Goal: Task Accomplishment & Management: Use online tool/utility

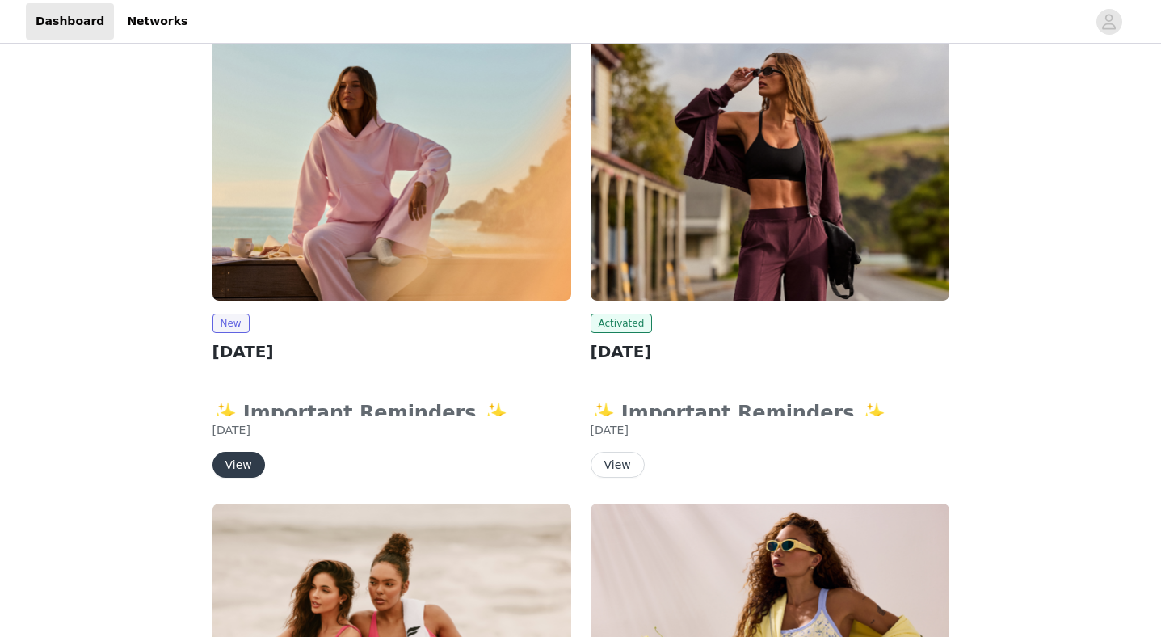
scroll to position [112, 0]
click at [234, 455] on button "View" at bounding box center [238, 464] width 53 height 26
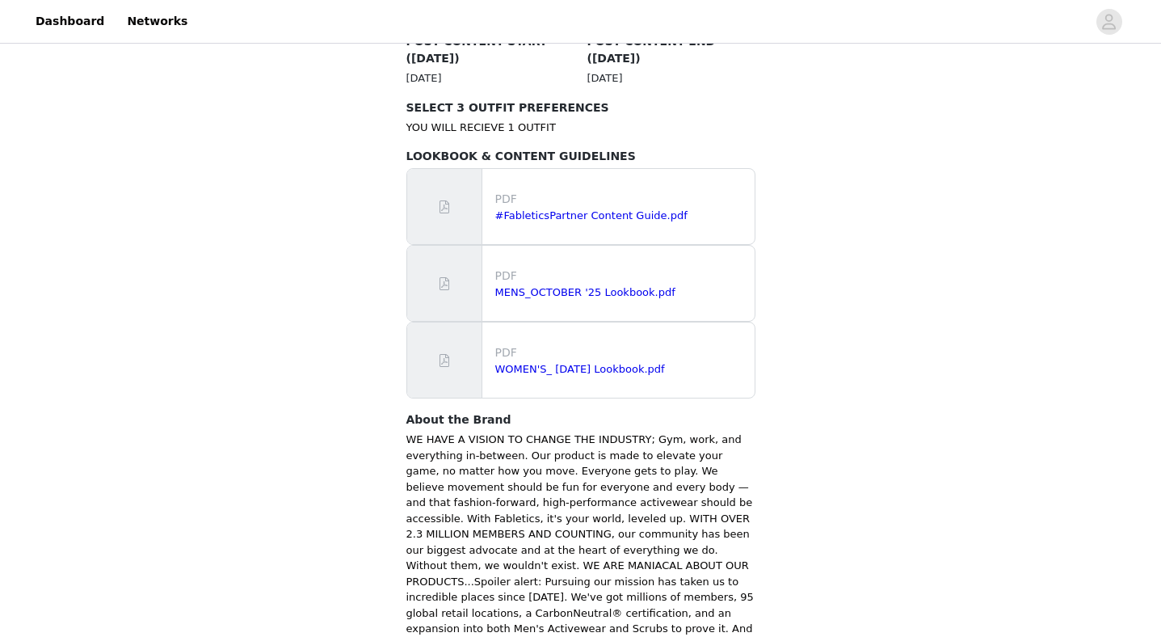
scroll to position [1032, 0]
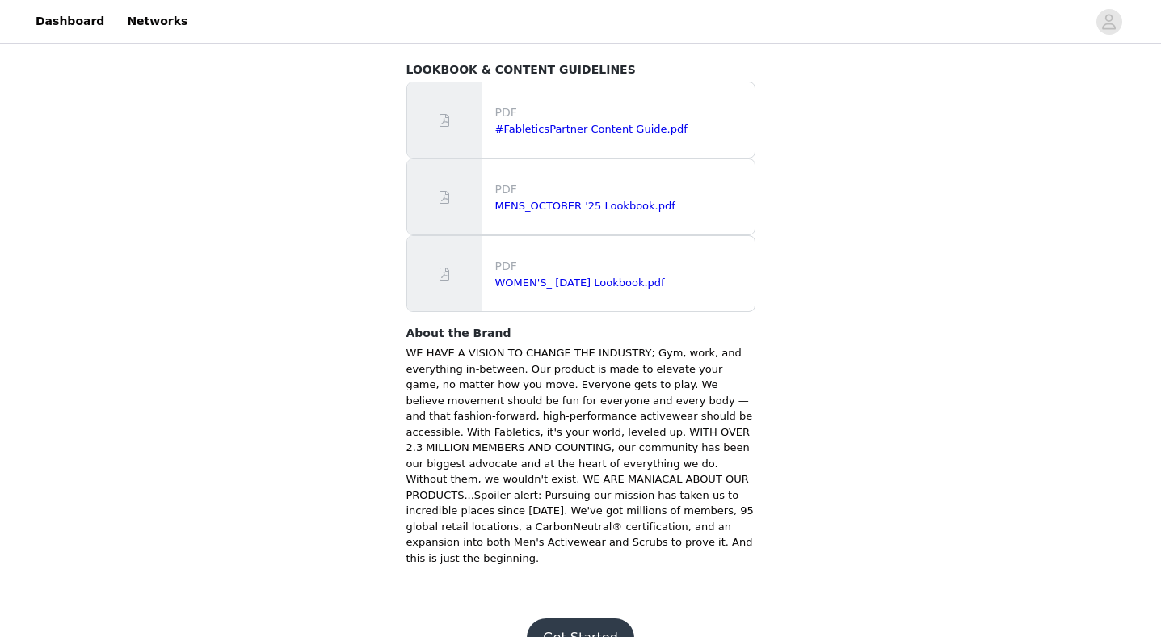
click at [576, 618] on button "Get Started" at bounding box center [580, 637] width 107 height 39
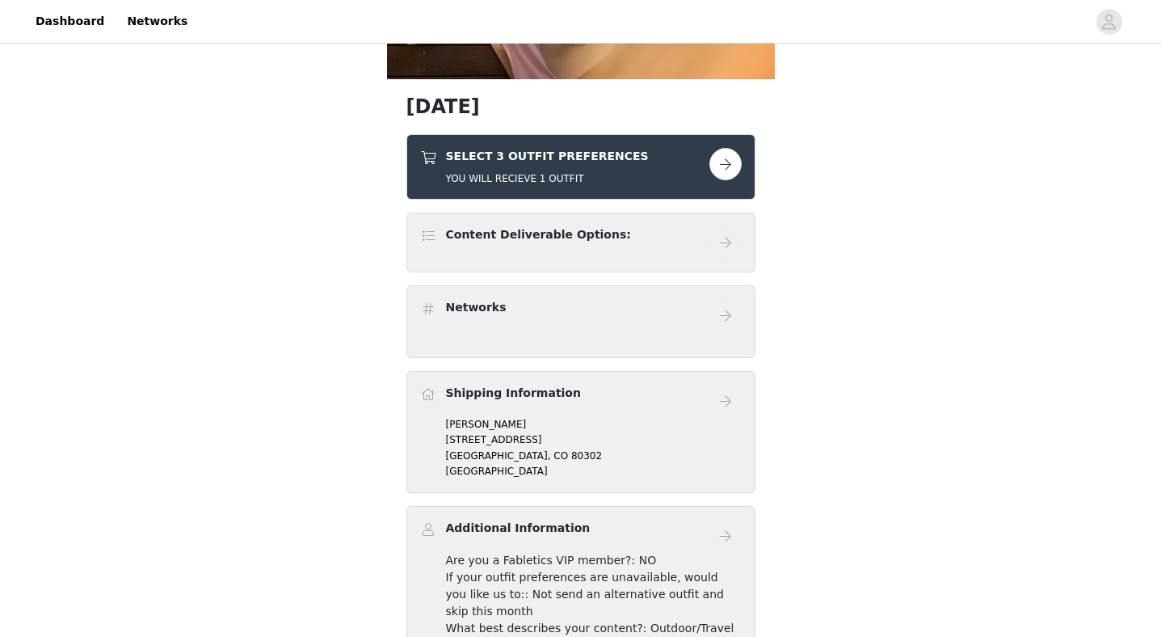
scroll to position [259, 0]
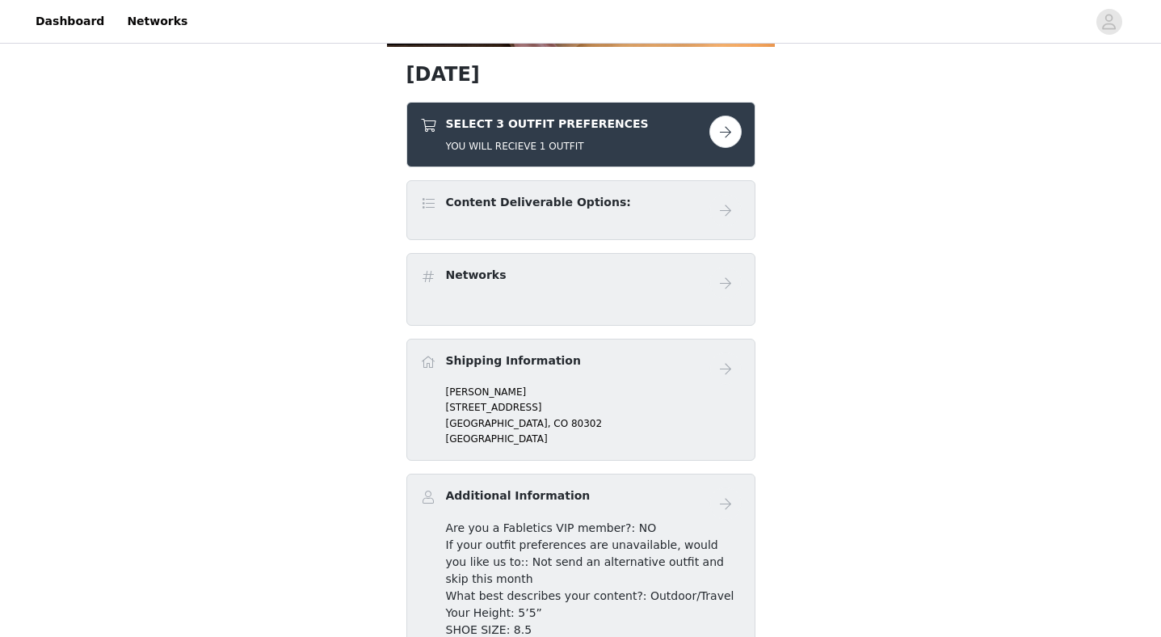
click at [720, 132] on button "button" at bounding box center [725, 132] width 32 height 32
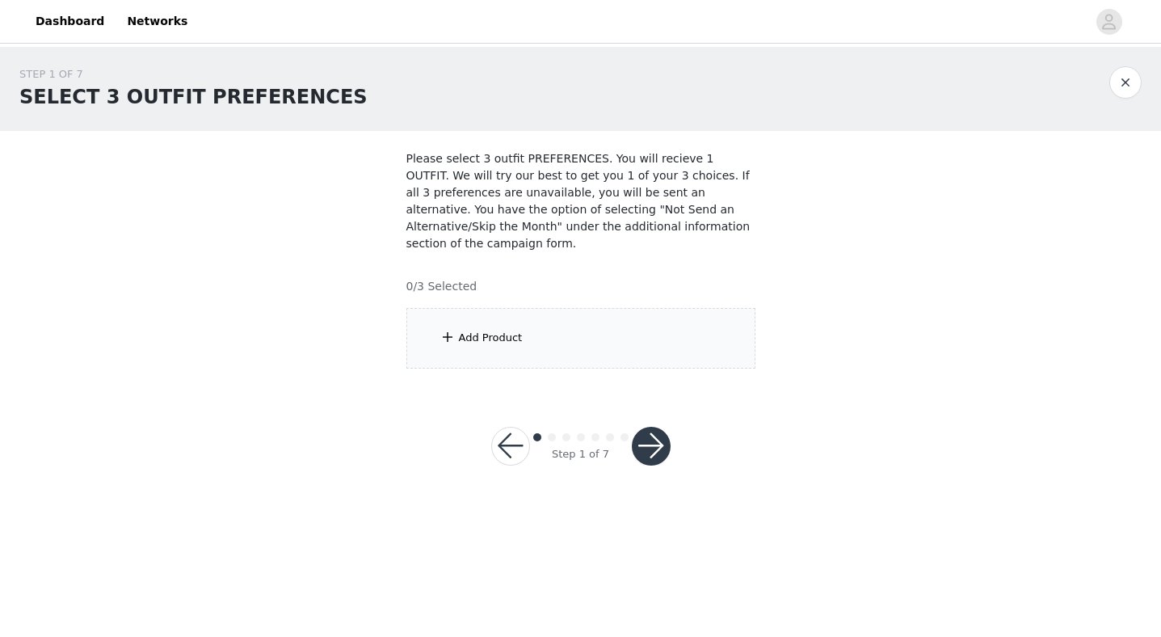
click at [452, 342] on span at bounding box center [447, 336] width 16 height 19
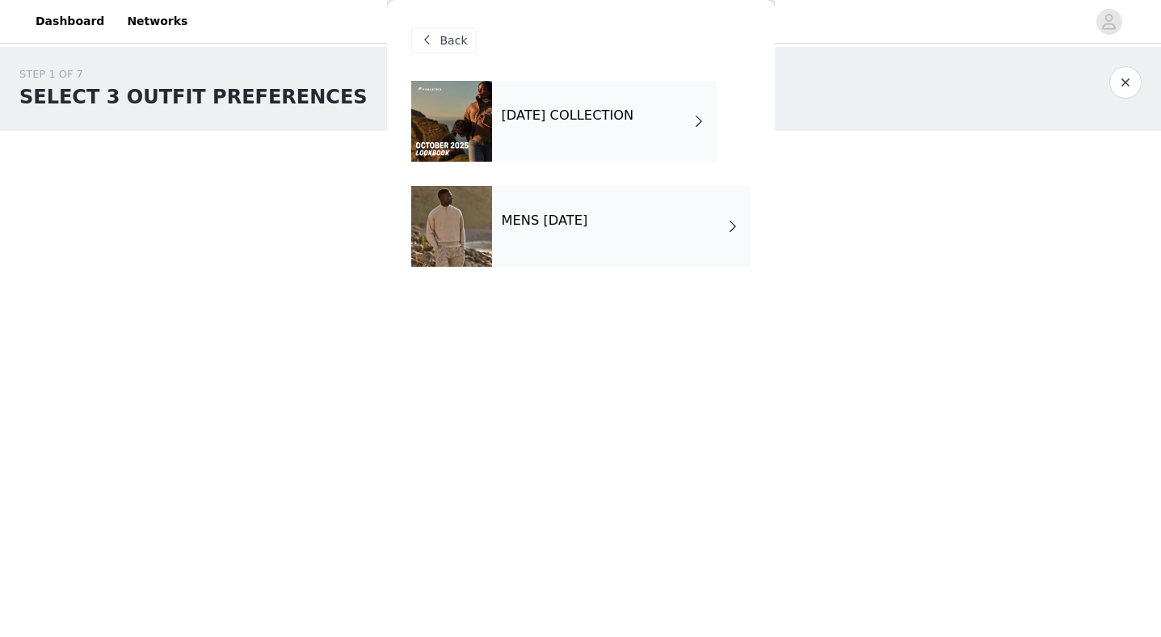
click at [529, 127] on div "[DATE] COLLECTION" at bounding box center [604, 121] width 225 height 81
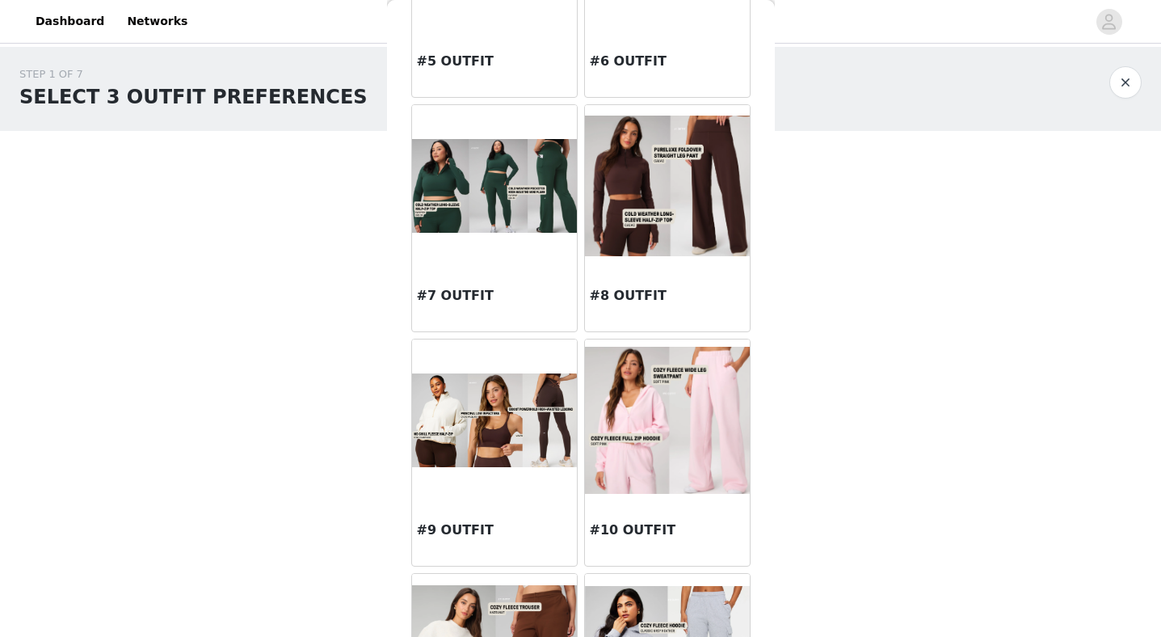
scroll to position [679, 0]
click at [502, 484] on div at bounding box center [494, 421] width 165 height 162
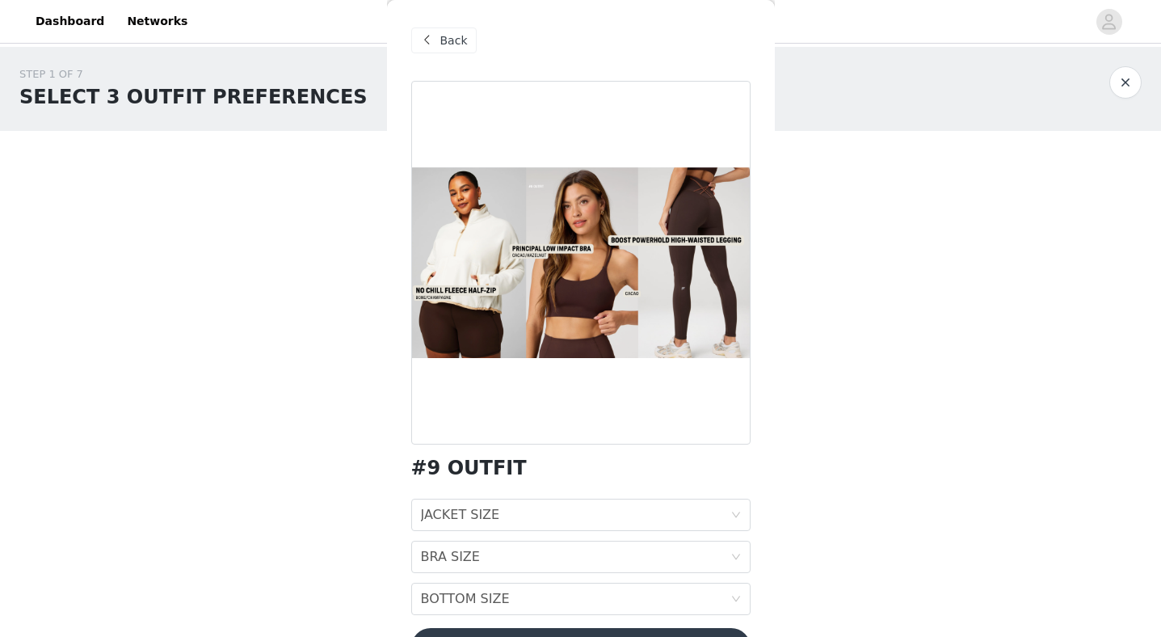
scroll to position [49, 0]
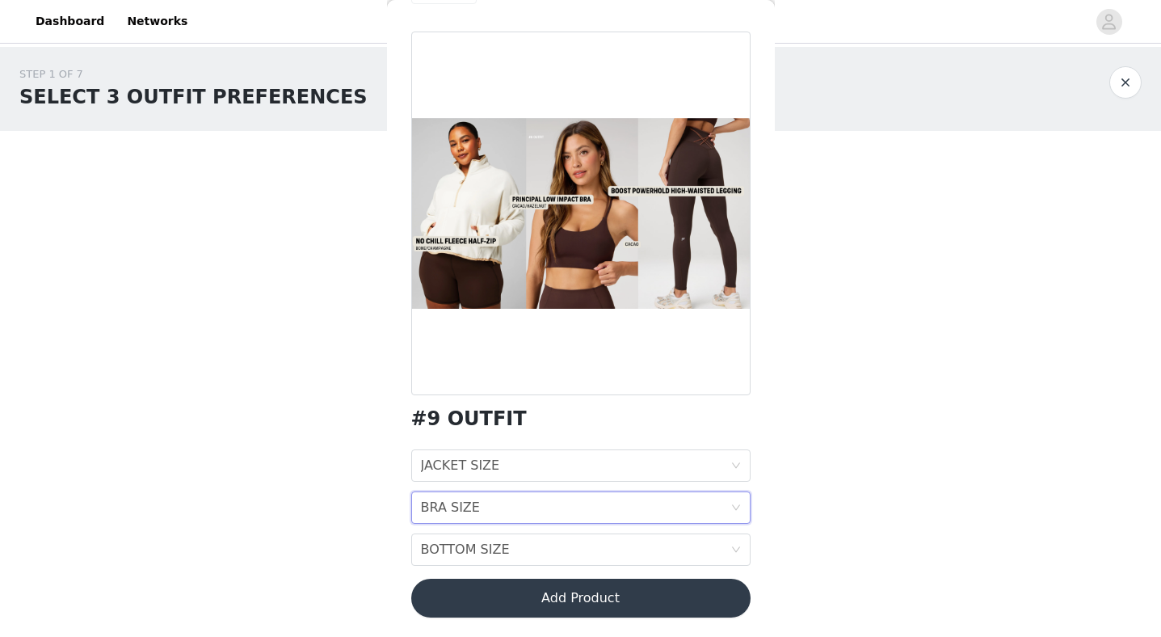
click at [445, 515] on div "BRA SIZE" at bounding box center [450, 507] width 59 height 31
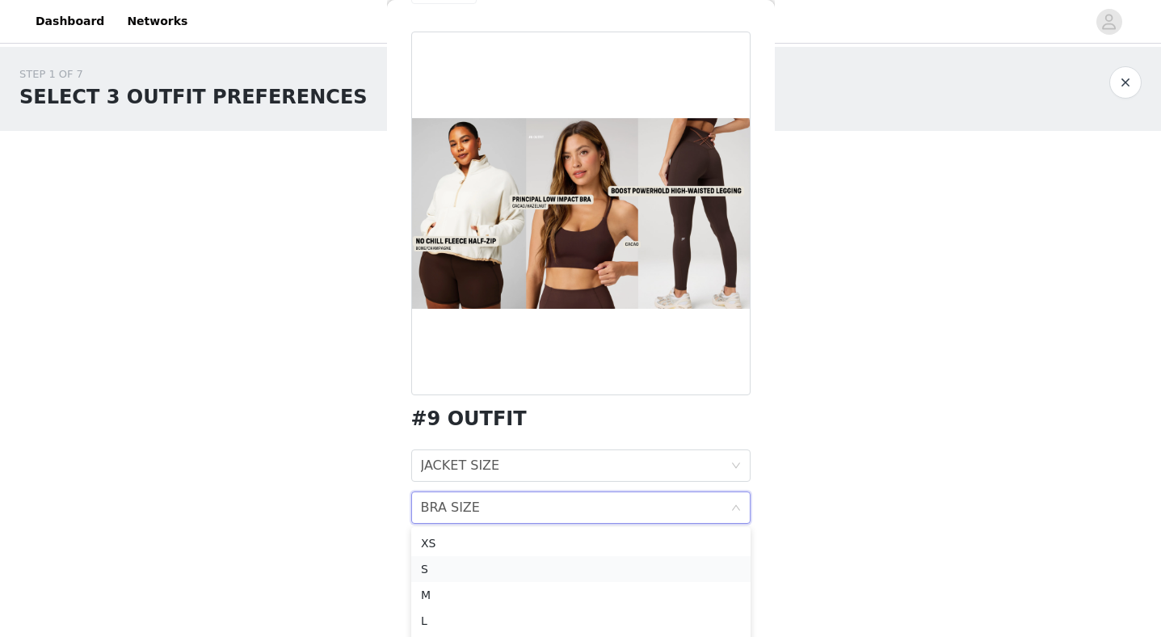
click at [427, 571] on div "S" at bounding box center [581, 569] width 320 height 18
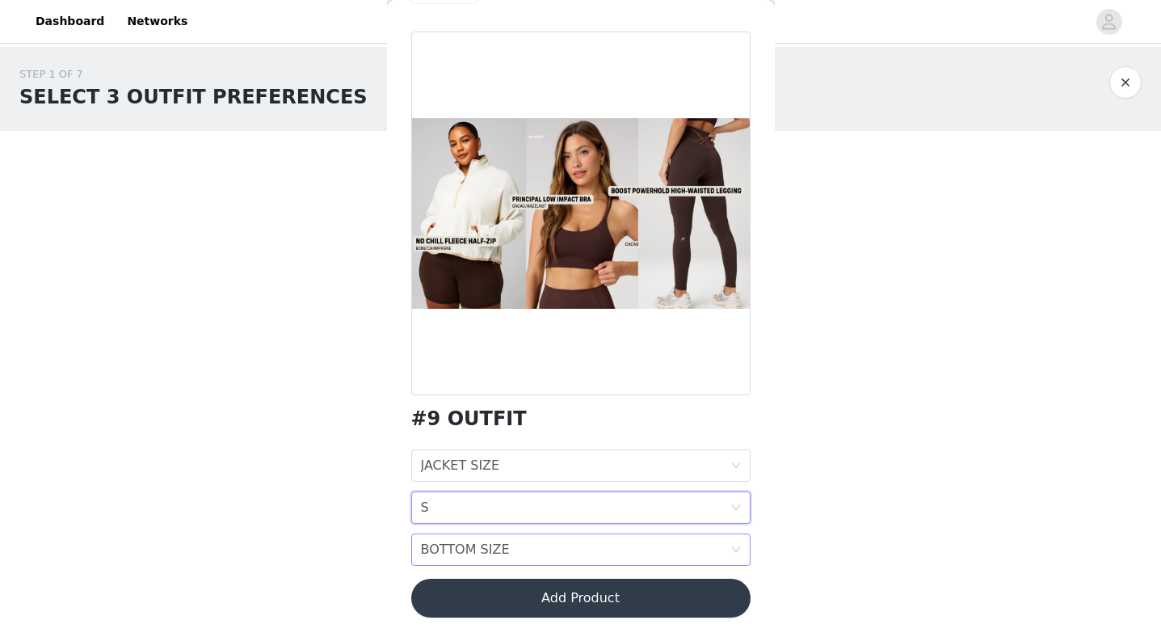
click at [441, 551] on div "BOTTOM SIZE" at bounding box center [465, 549] width 89 height 31
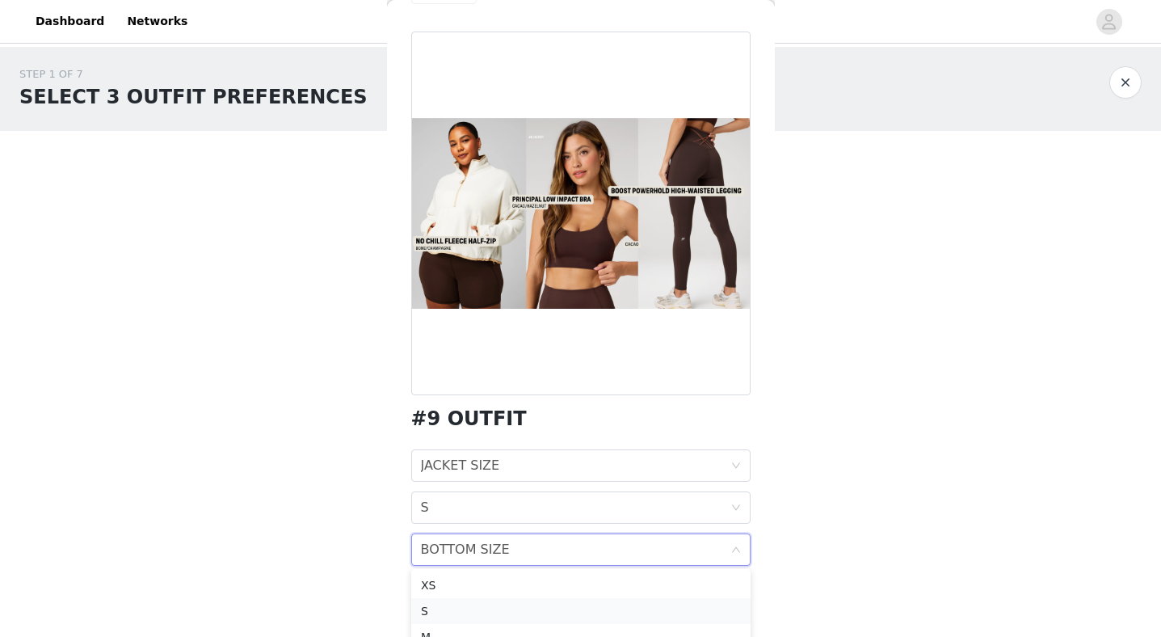
click at [426, 612] on div "S" at bounding box center [581, 611] width 320 height 18
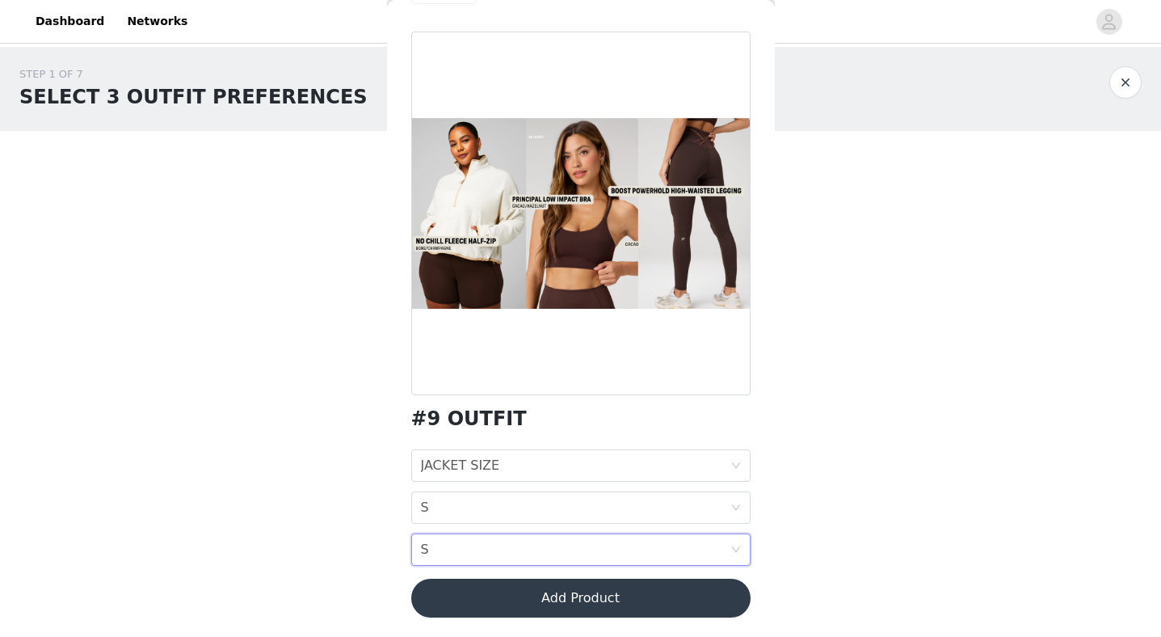
click at [357, 529] on body "Dashboard Networks STEP 1 OF 7 SELECT 3 OUTFIT PREFERENCES Please select 3 outf…" at bounding box center [580, 318] width 1161 height 637
click at [48, 21] on link "Dashboard" at bounding box center [70, 21] width 88 height 36
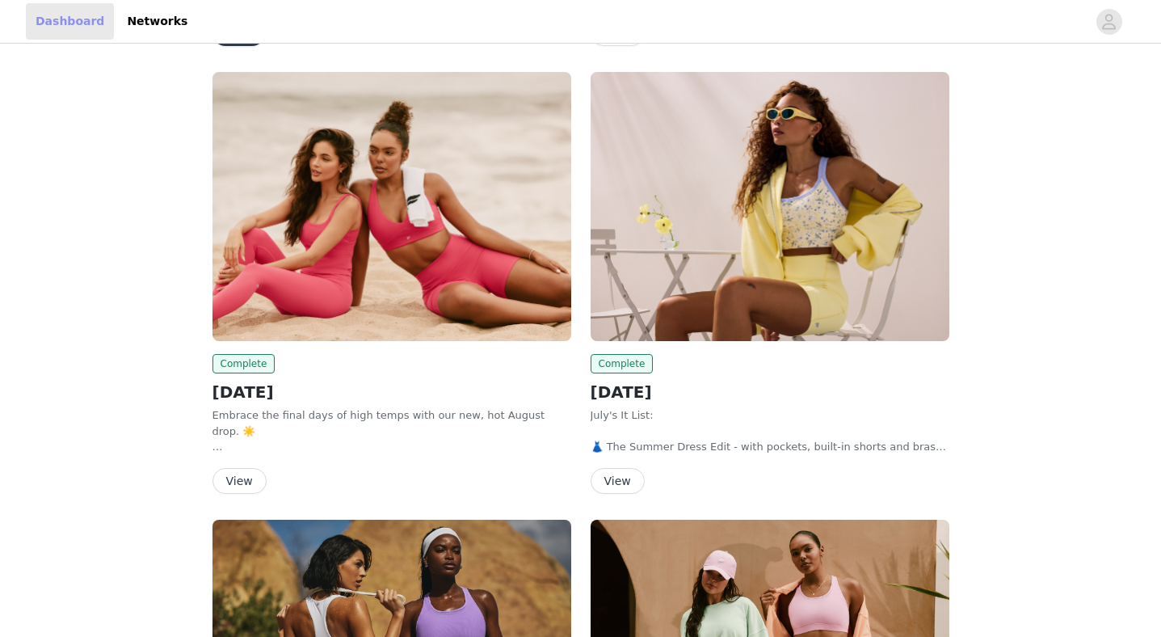
scroll to position [545, 0]
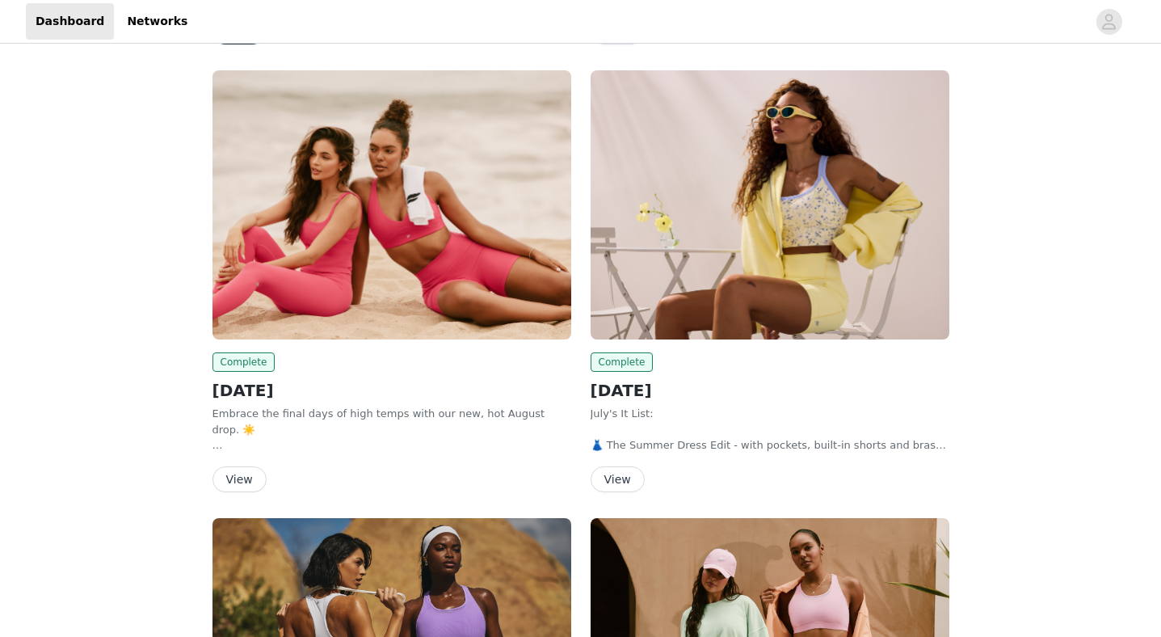
click at [611, 489] on button "View" at bounding box center [618, 479] width 54 height 26
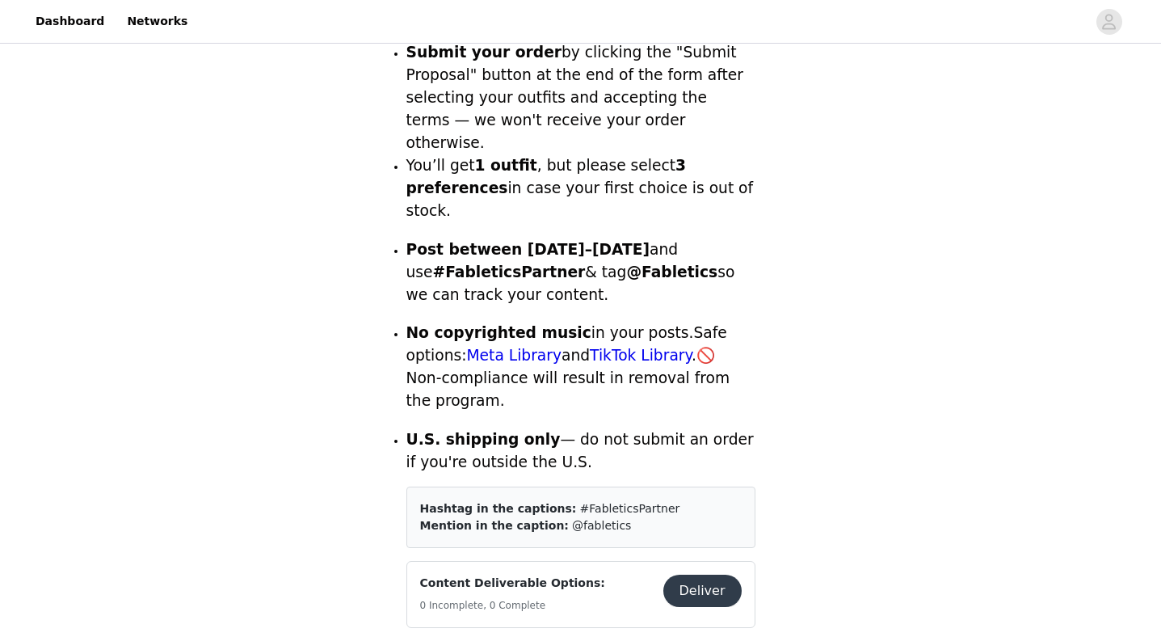
scroll to position [556, 0]
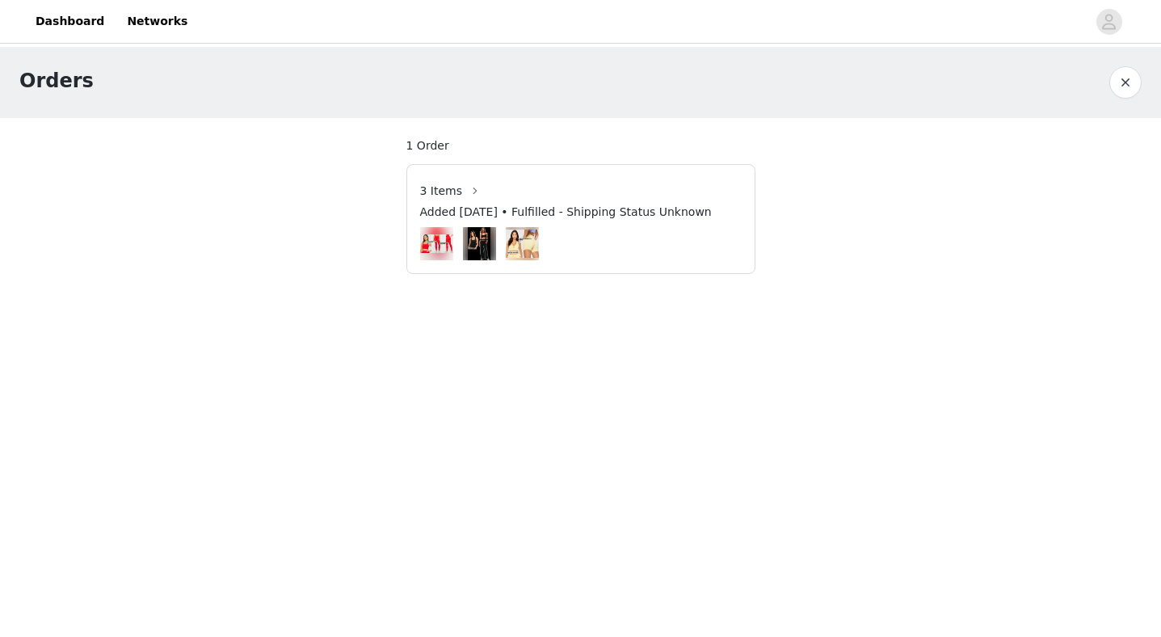
click at [433, 247] on img at bounding box center [436, 243] width 33 height 19
click at [469, 191] on button "button" at bounding box center [475, 191] width 26 height 26
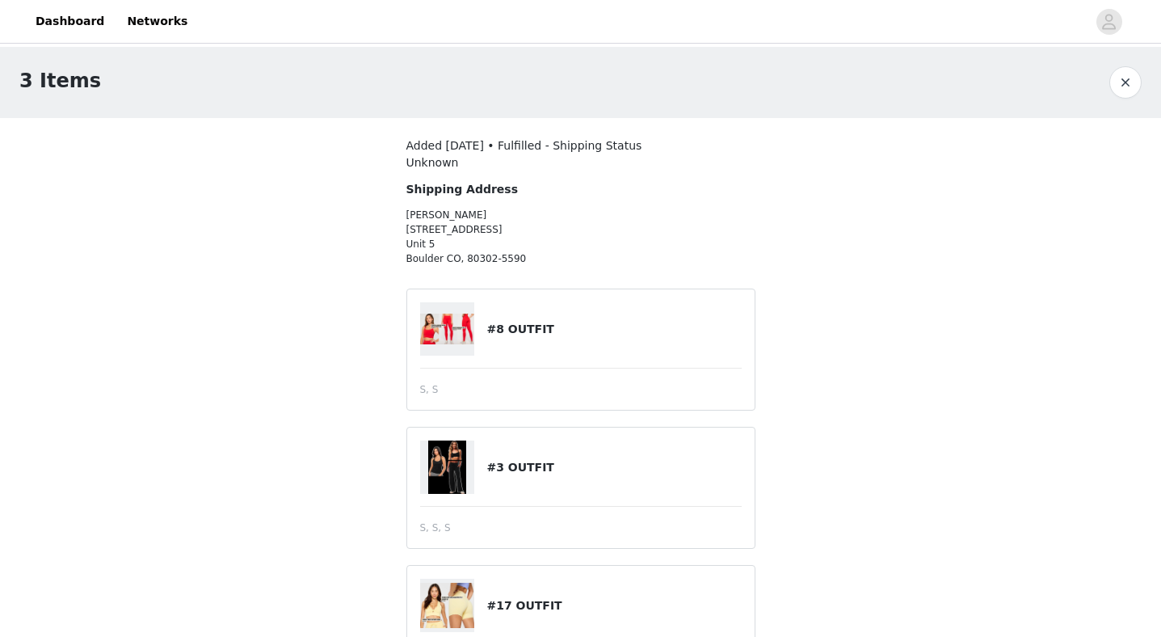
scroll to position [86, 0]
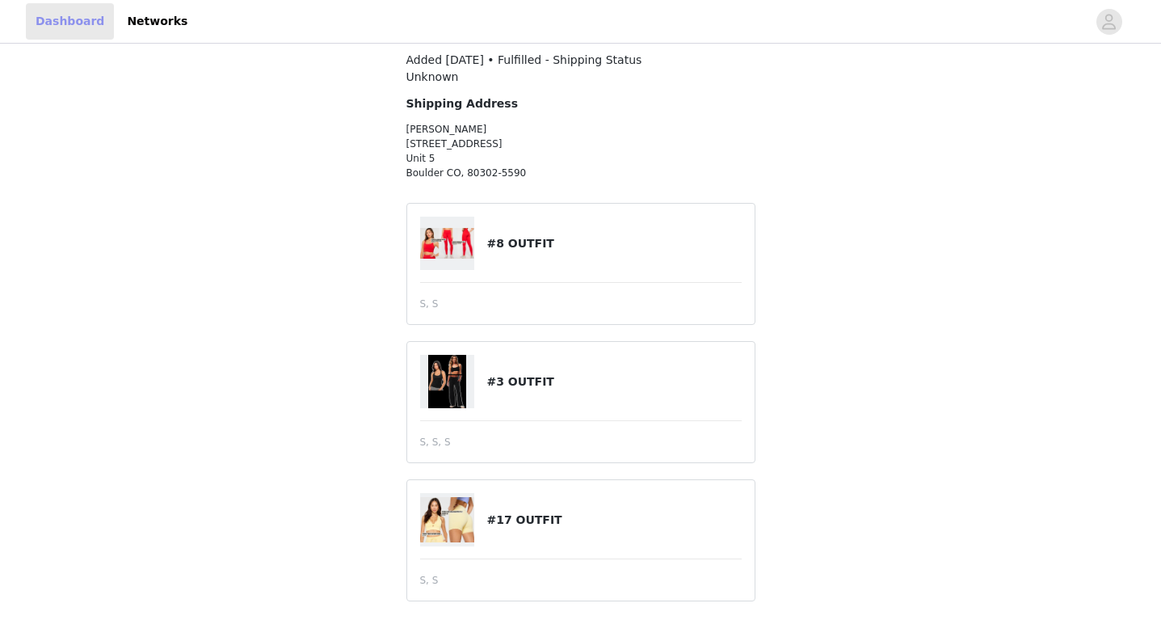
click at [42, 23] on link "Dashboard" at bounding box center [70, 21] width 88 height 36
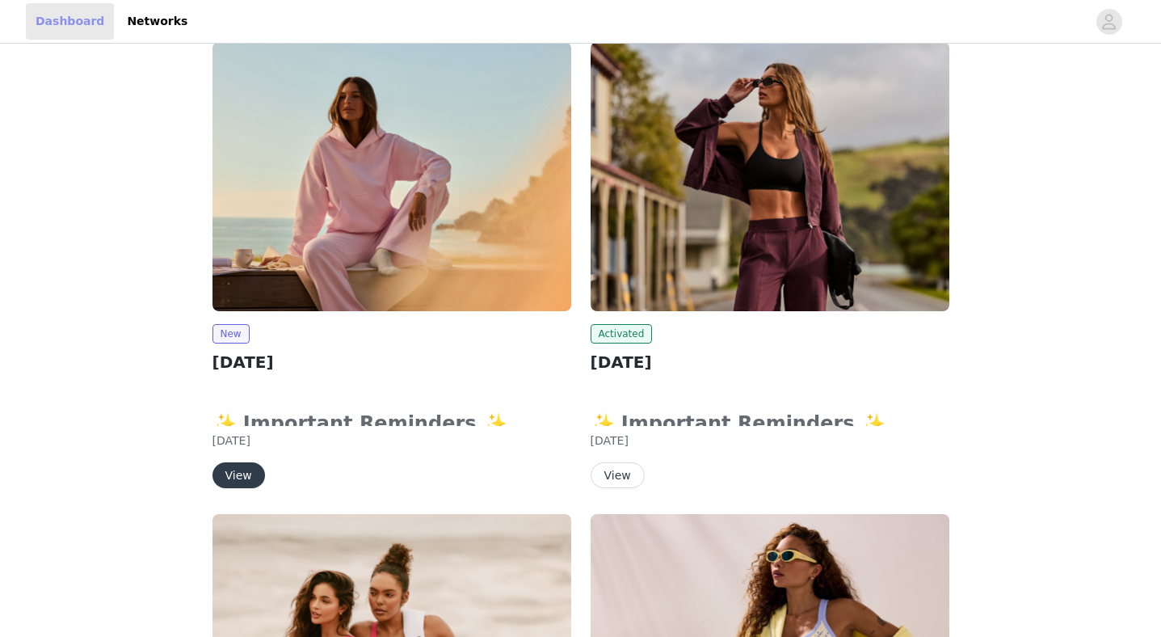
scroll to position [109, 0]
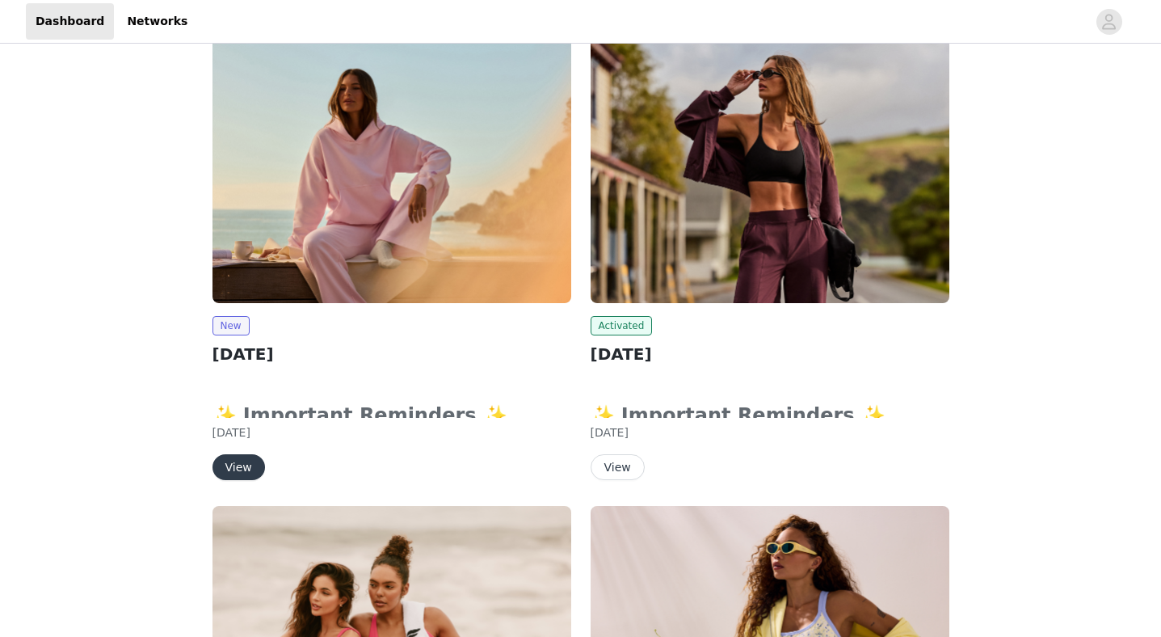
click at [231, 467] on button "View" at bounding box center [238, 467] width 53 height 26
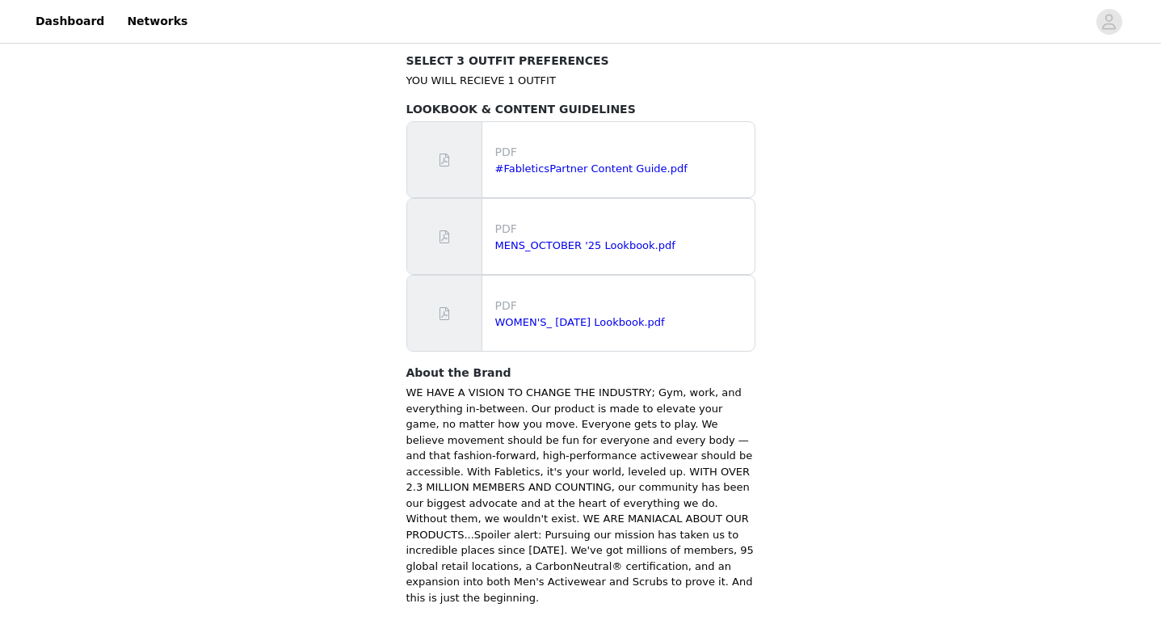
scroll to position [1032, 0]
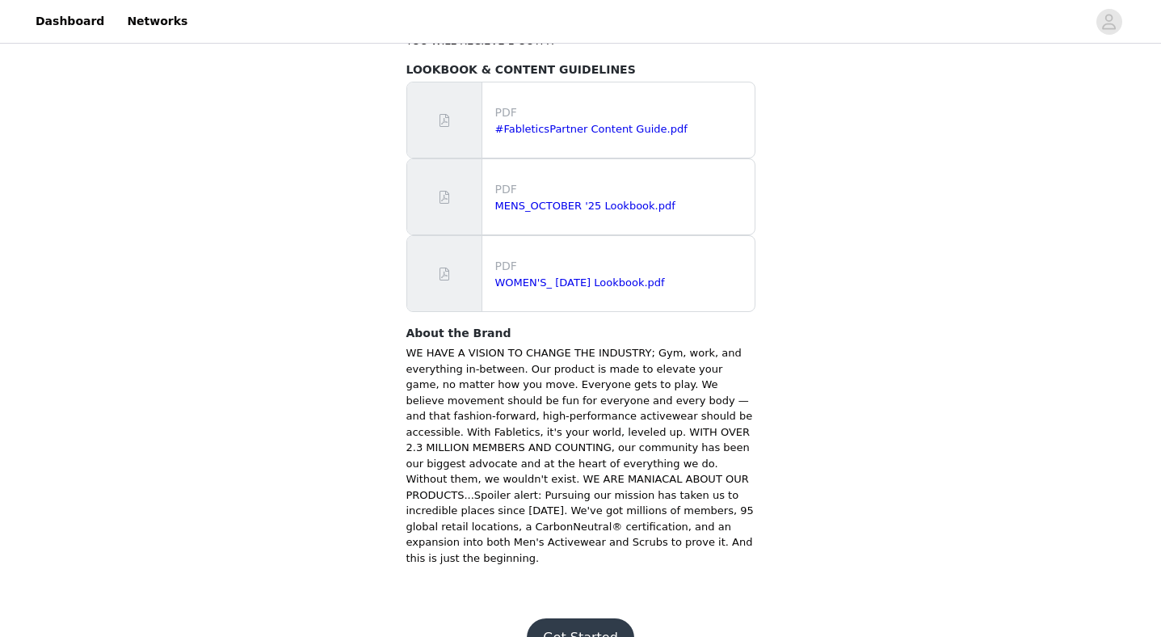
click at [557, 618] on button "Get Started" at bounding box center [580, 637] width 107 height 39
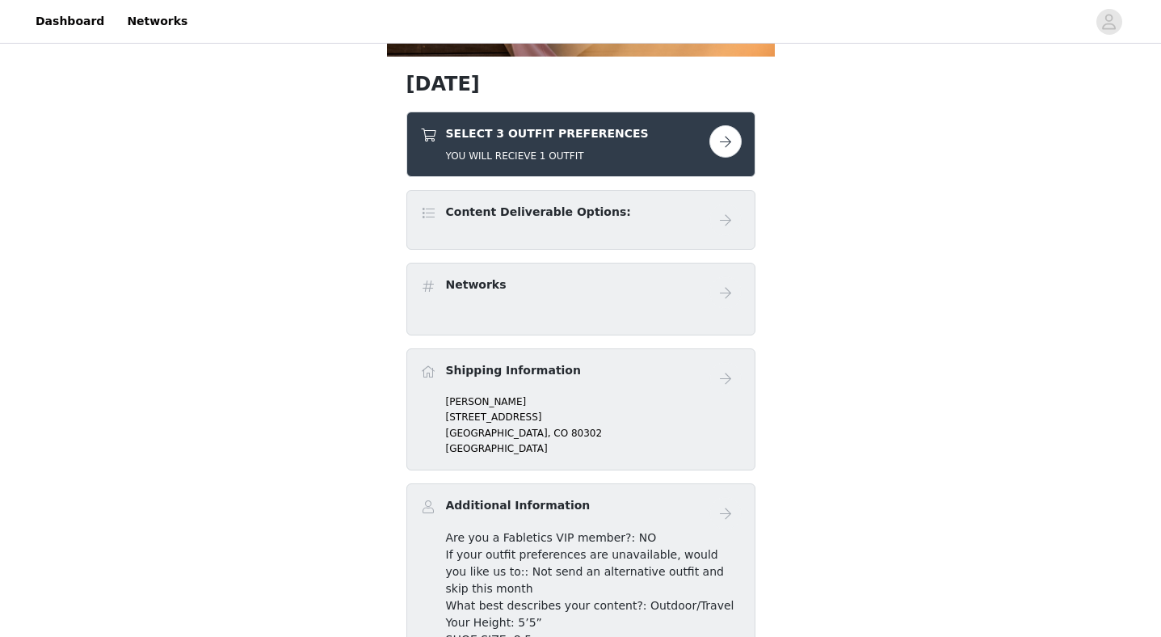
scroll to position [250, 0]
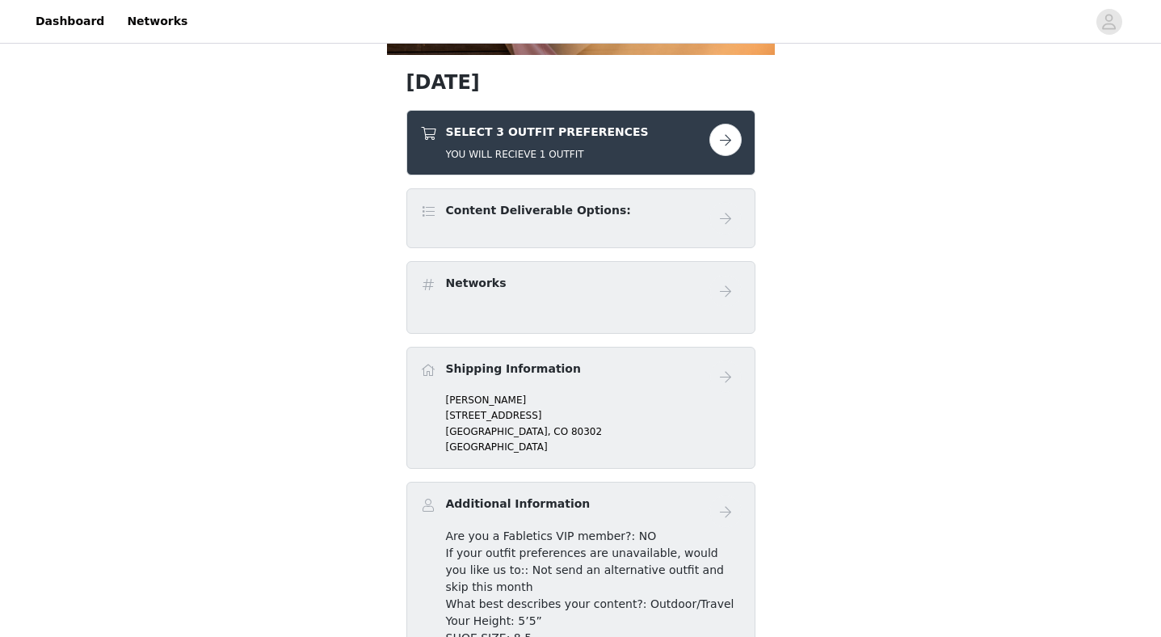
click at [730, 134] on button "button" at bounding box center [725, 140] width 32 height 32
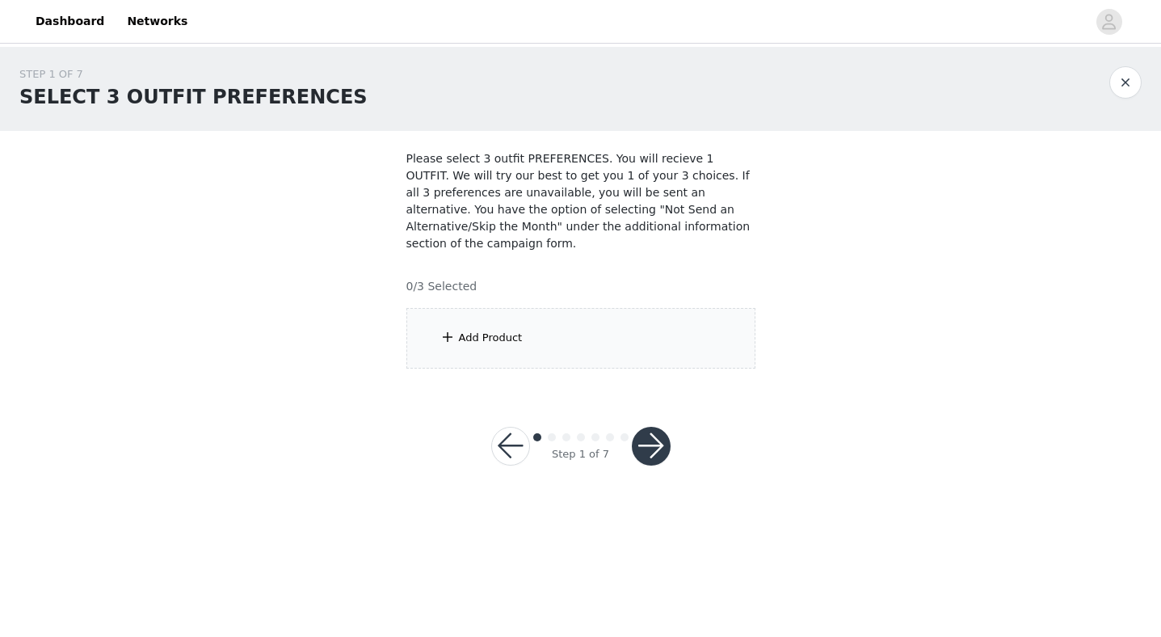
click at [610, 347] on div "Add Product" at bounding box center [580, 338] width 349 height 61
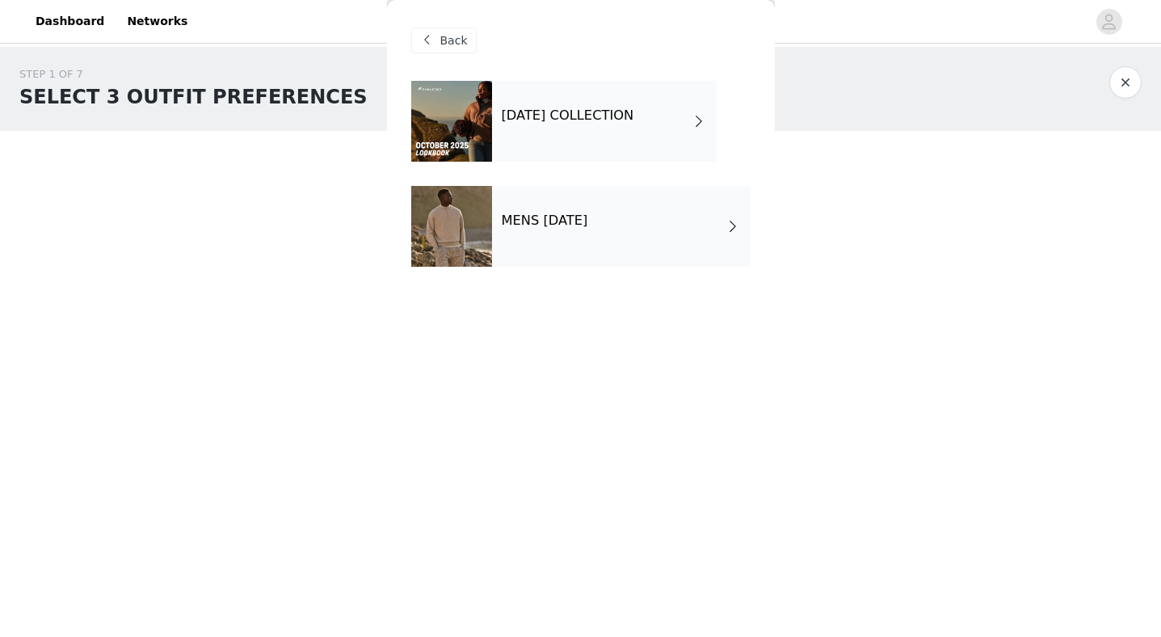
click at [502, 138] on div "[DATE] COLLECTION" at bounding box center [604, 121] width 225 height 81
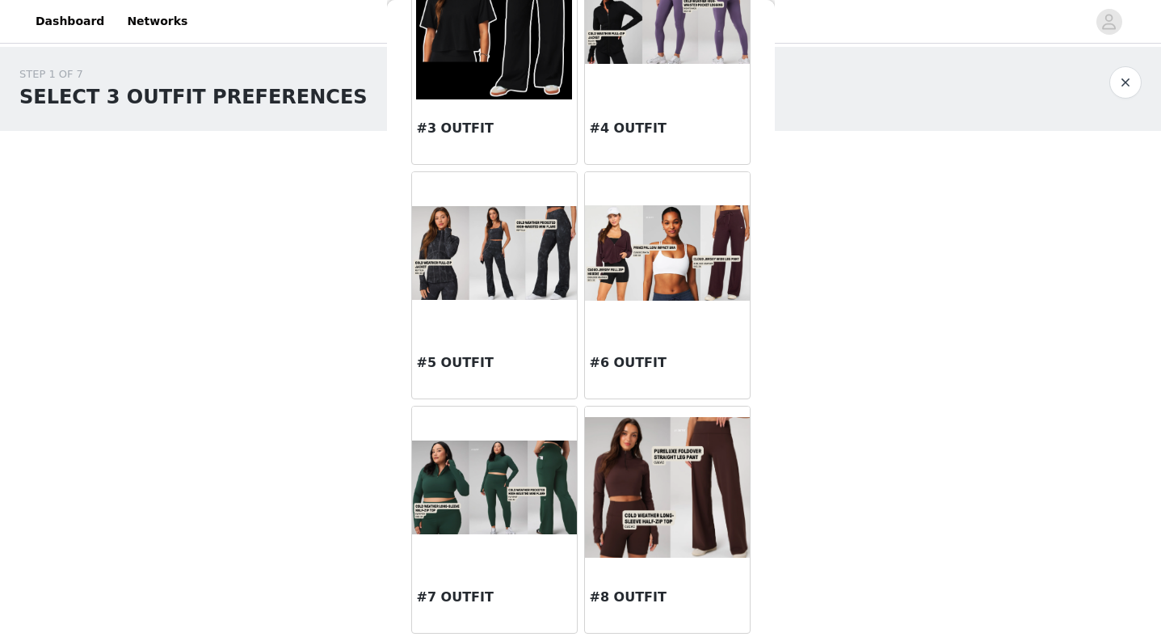
scroll to position [381, 0]
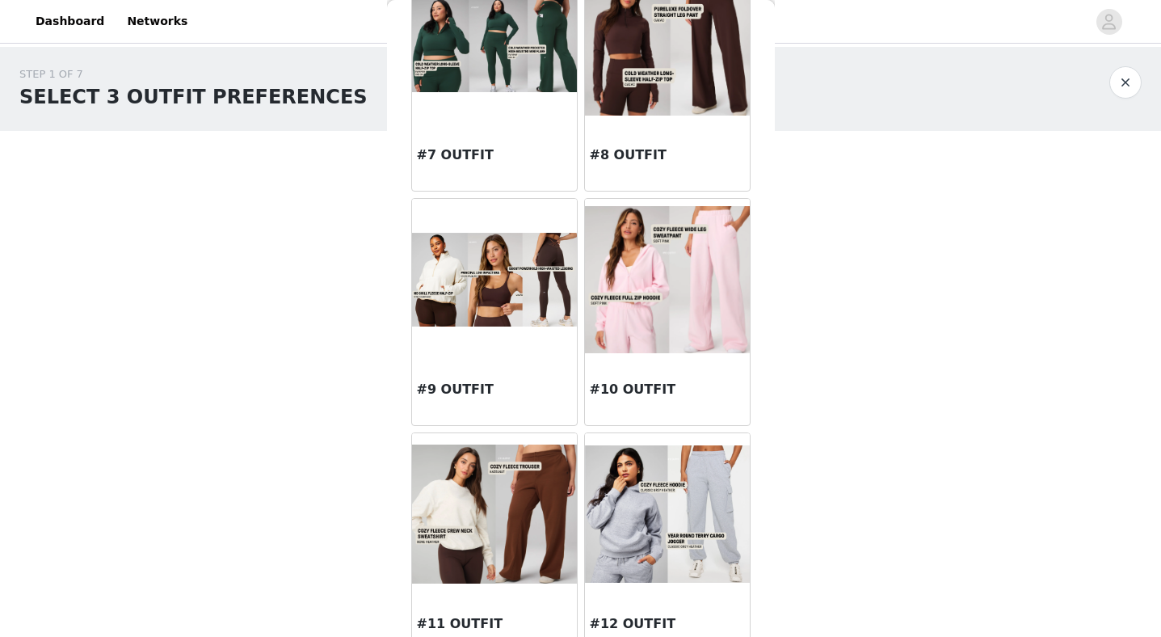
click at [511, 342] on div at bounding box center [494, 280] width 165 height 162
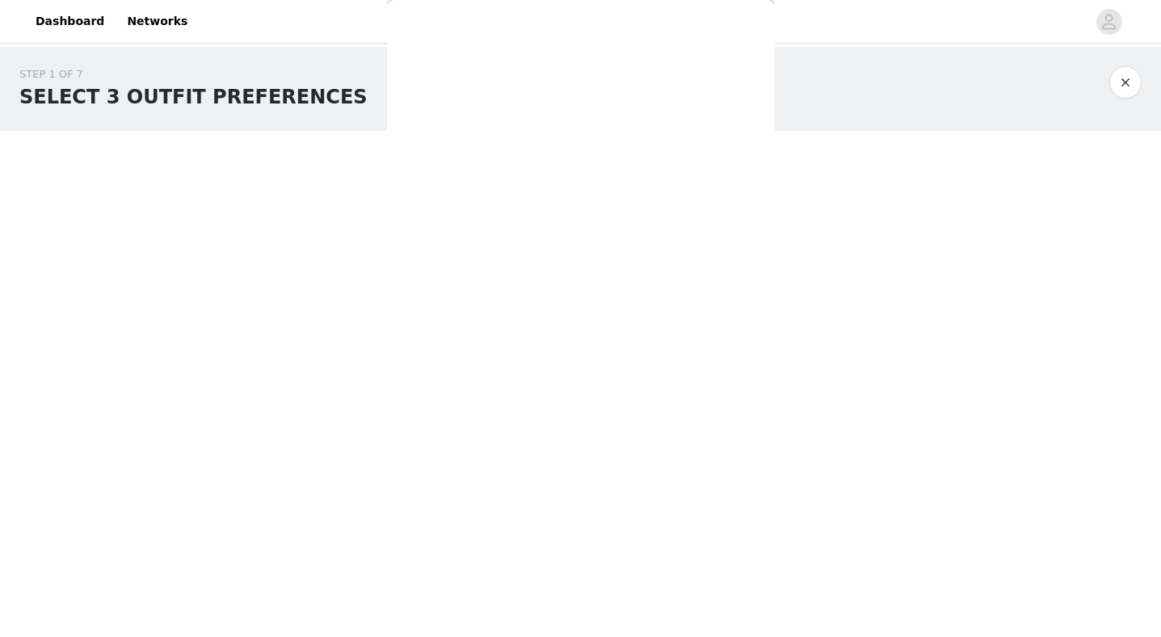
scroll to position [49, 0]
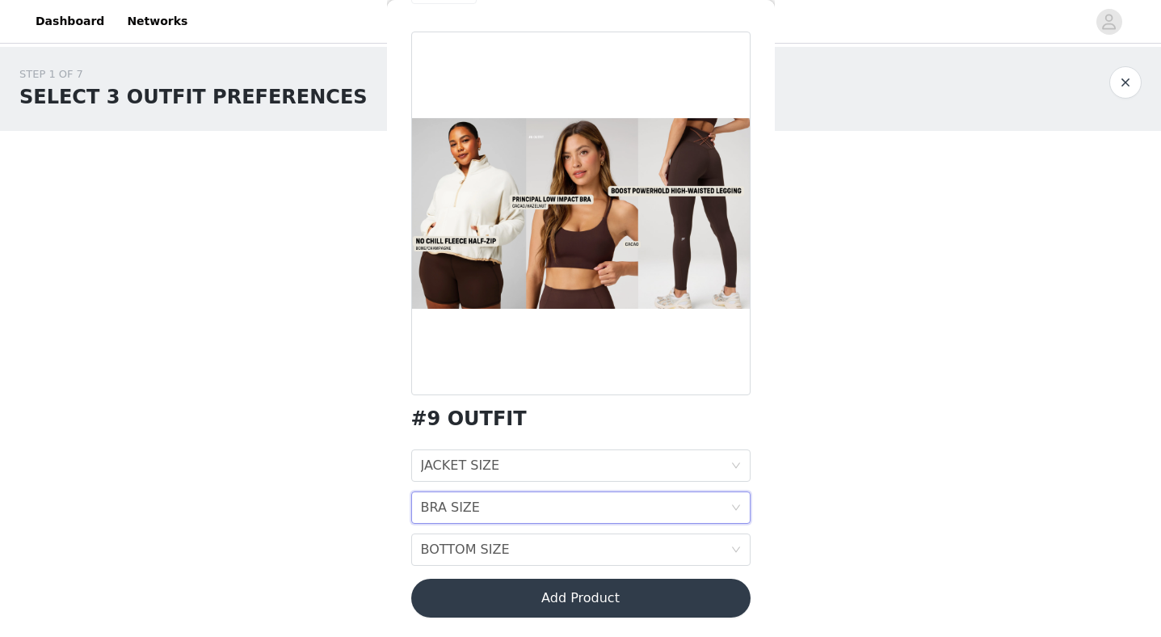
click at [494, 501] on div "BRA SIZE BRA SIZE" at bounding box center [575, 507] width 309 height 31
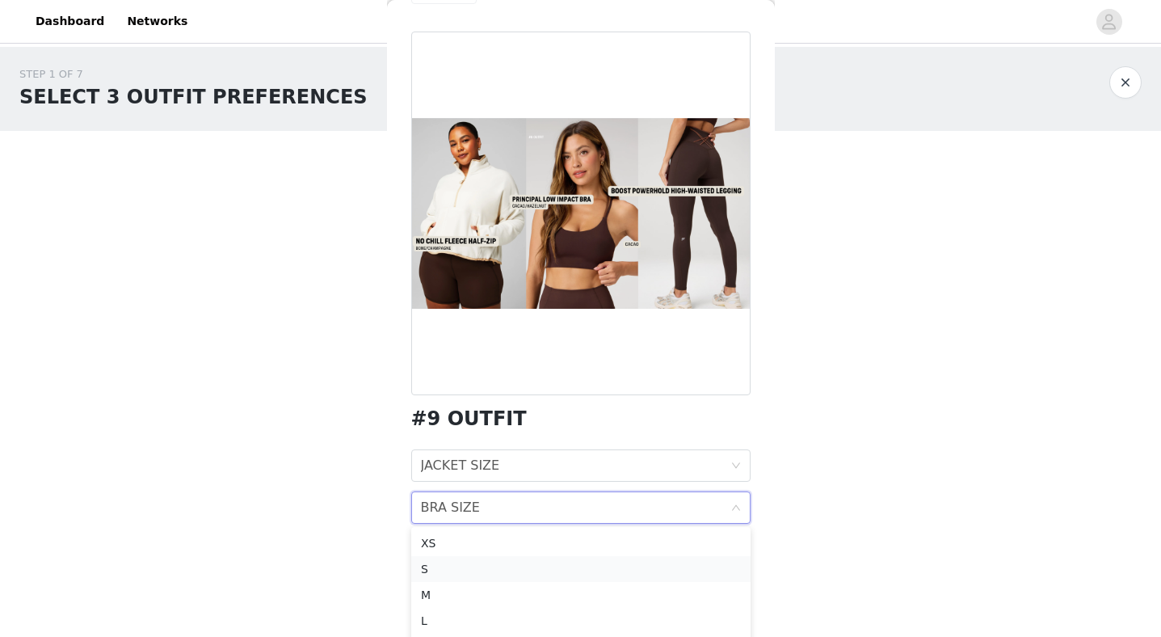
click at [435, 566] on div "S" at bounding box center [581, 569] width 320 height 18
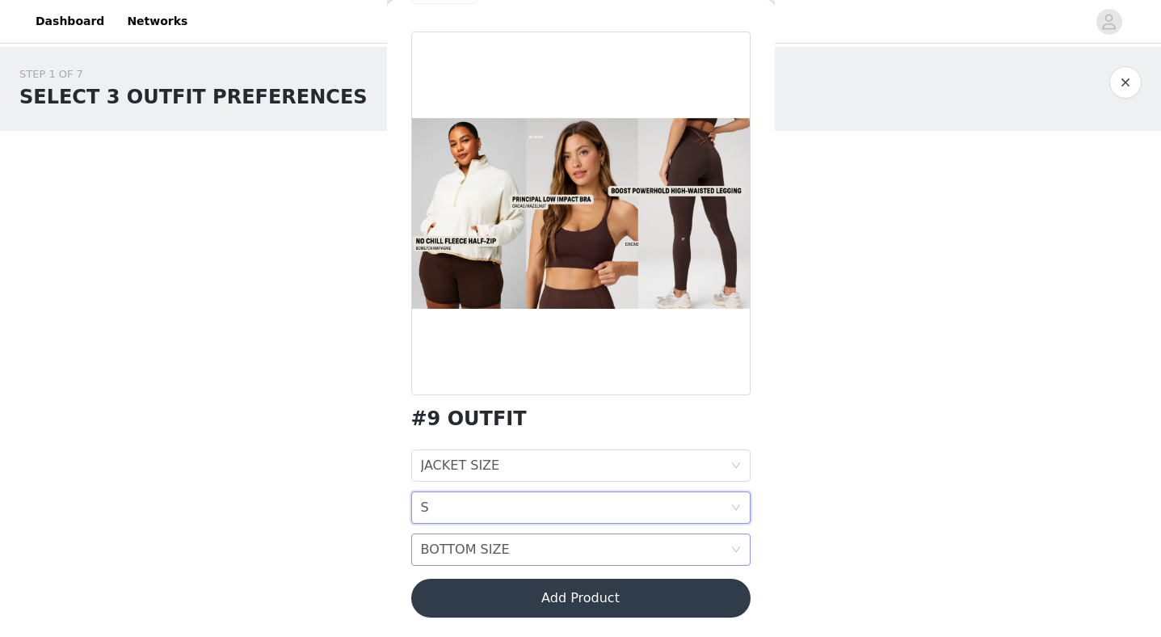
click at [439, 557] on div "BOTTOM SIZE" at bounding box center [465, 549] width 89 height 31
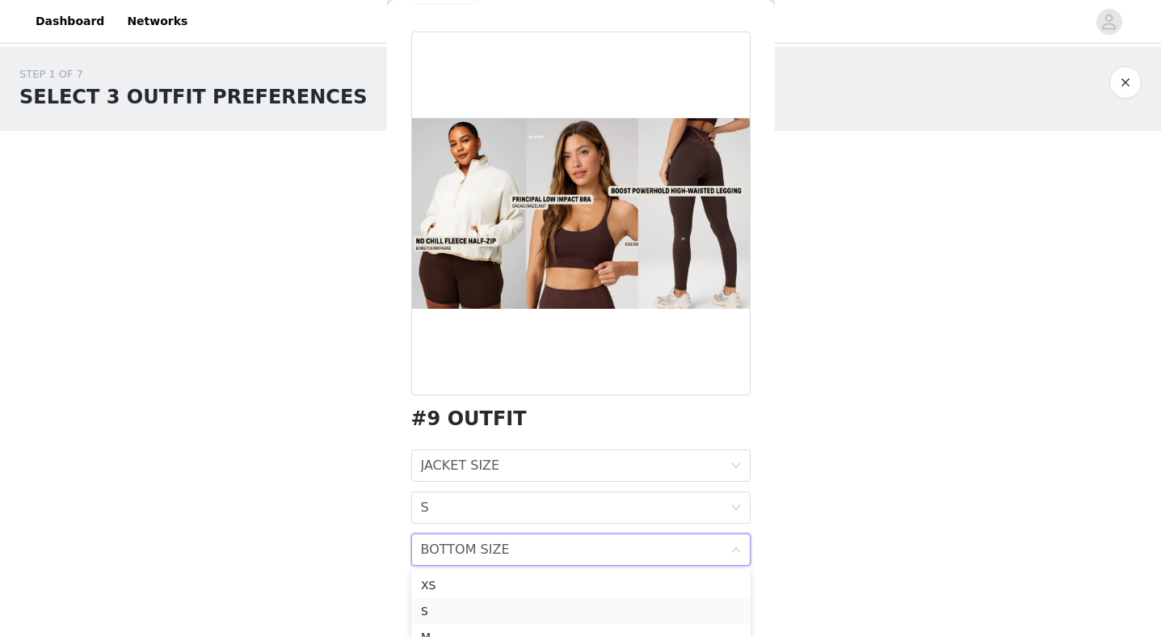
click at [424, 608] on div "S" at bounding box center [581, 611] width 320 height 18
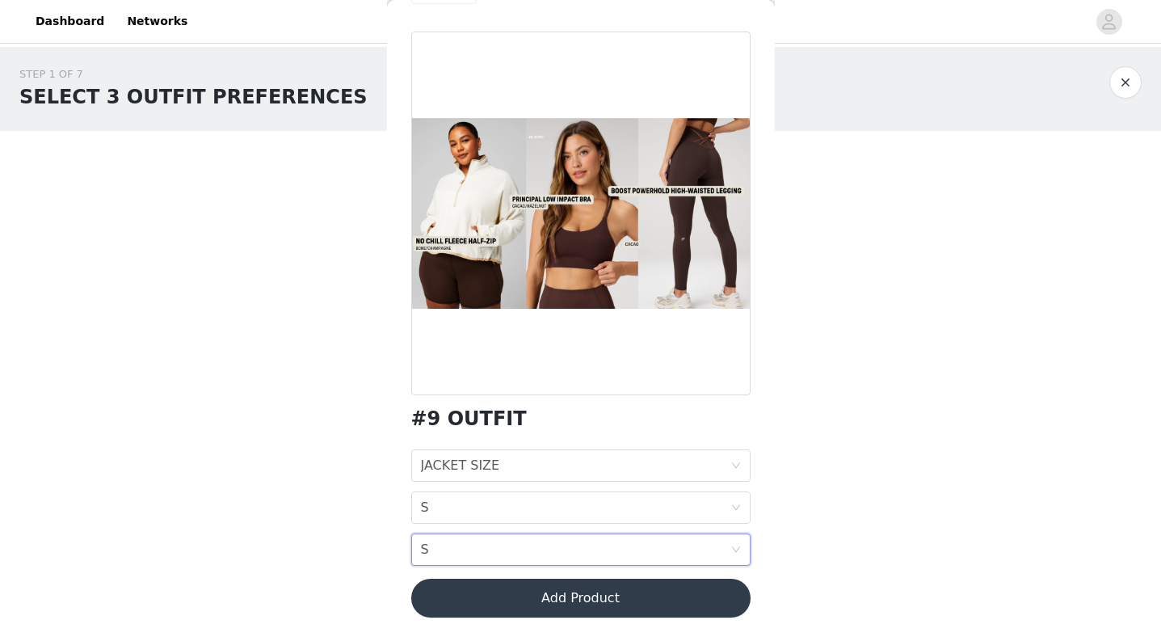
click at [372, 467] on div "STEP 1 OF 7 SELECT 3 OUTFIT PREFERENCES Please select 3 outfit PREFERENCES. You…" at bounding box center [580, 275] width 1161 height 457
click at [456, 463] on div "JACKET SIZE" at bounding box center [460, 465] width 79 height 31
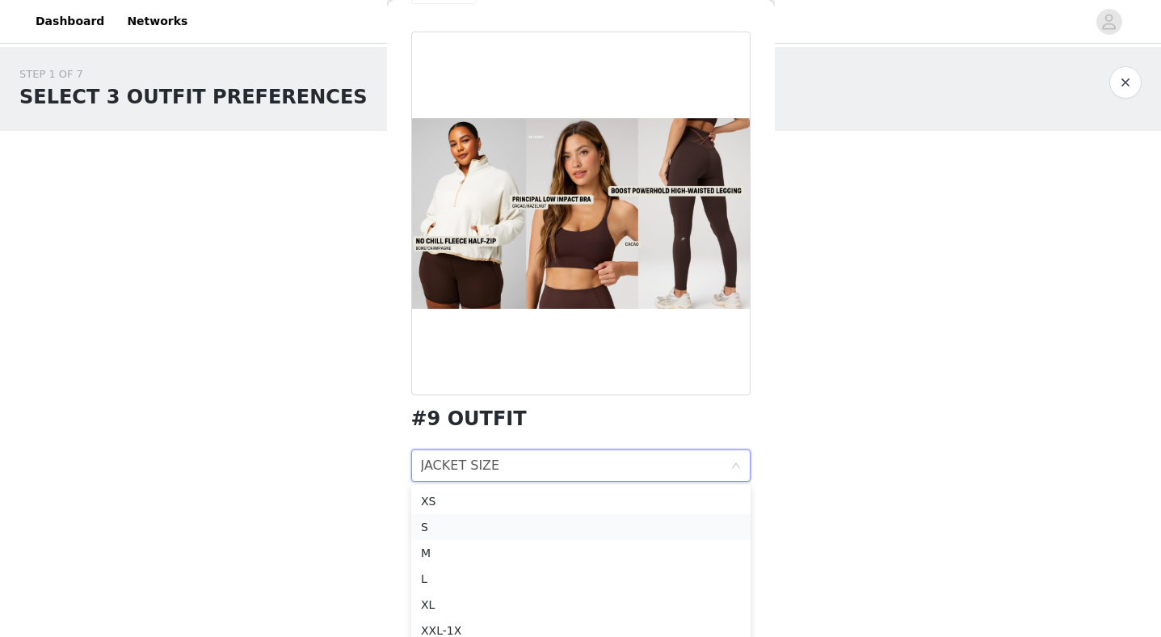
click at [440, 535] on li "S" at bounding box center [580, 527] width 339 height 26
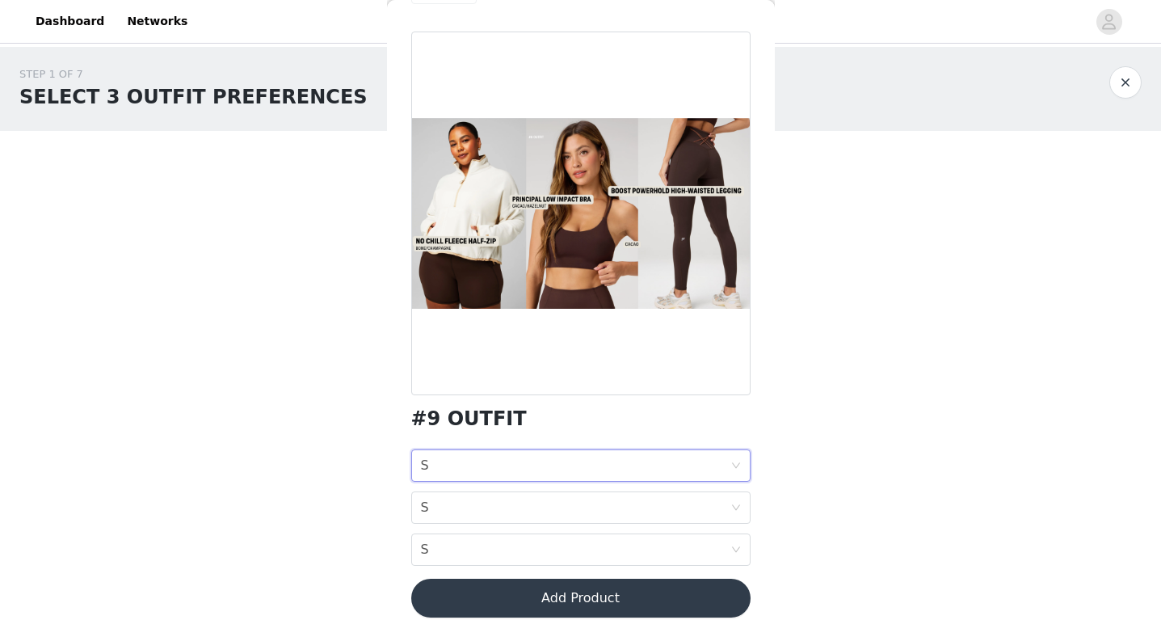
click at [811, 360] on div "STEP 1 OF 7 SELECT 3 OUTFIT PREFERENCES Please select 3 outfit PREFERENCES. You…" at bounding box center [580, 217] width 1161 height 341
click at [549, 597] on button "Add Product" at bounding box center [580, 597] width 339 height 39
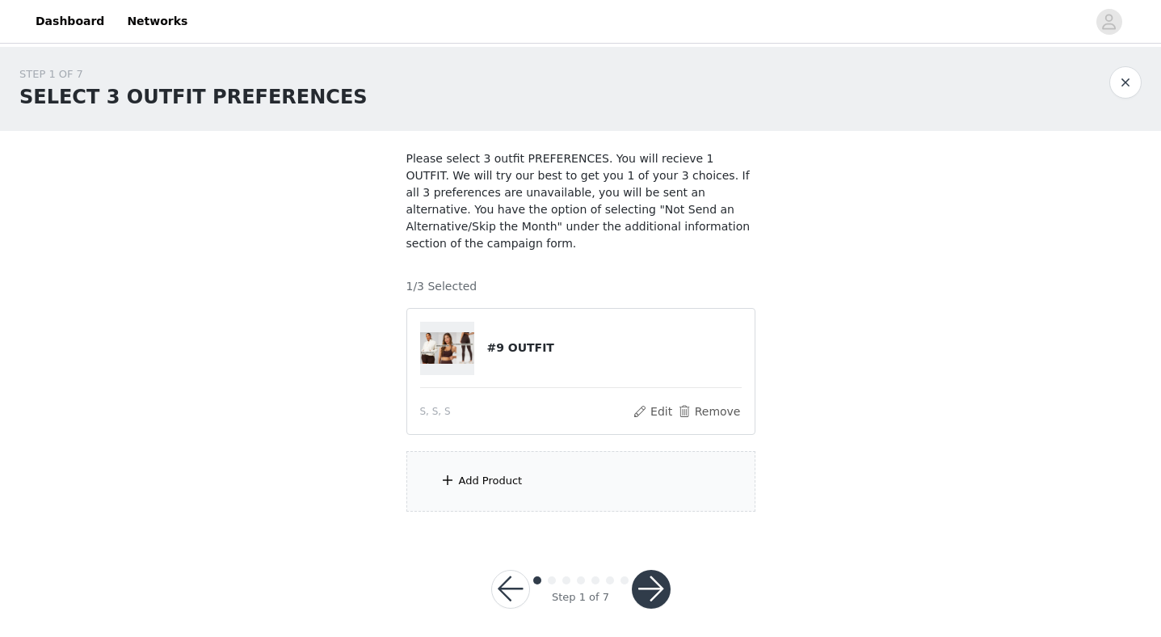
click at [513, 471] on div "Add Product" at bounding box center [580, 481] width 349 height 61
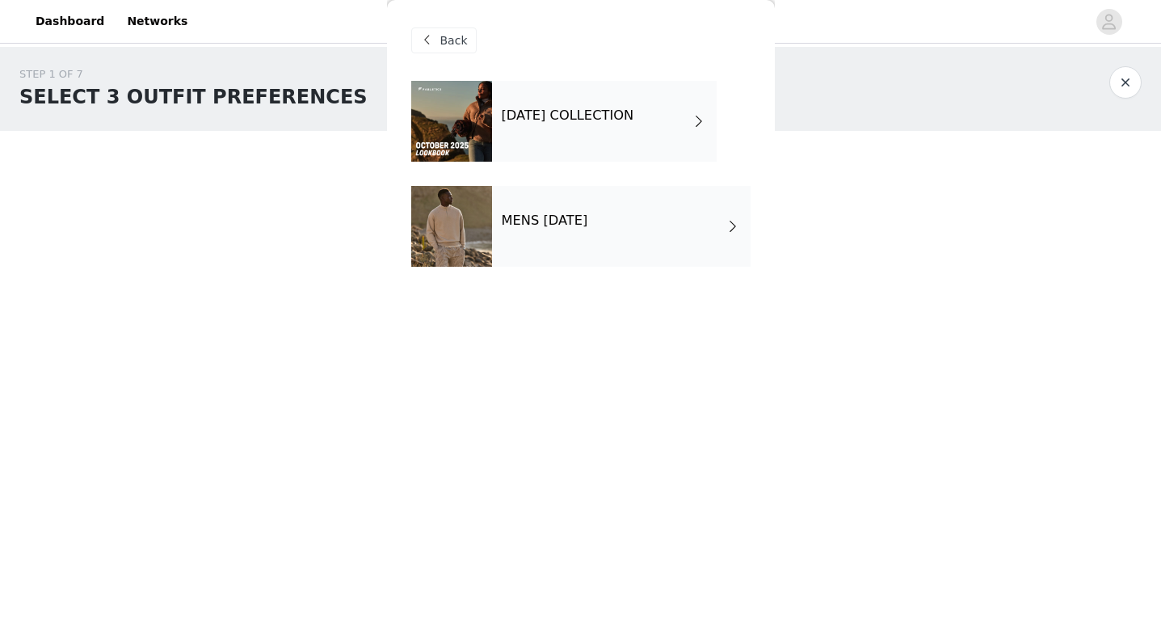
click at [520, 91] on div "[DATE] COLLECTION" at bounding box center [604, 121] width 225 height 81
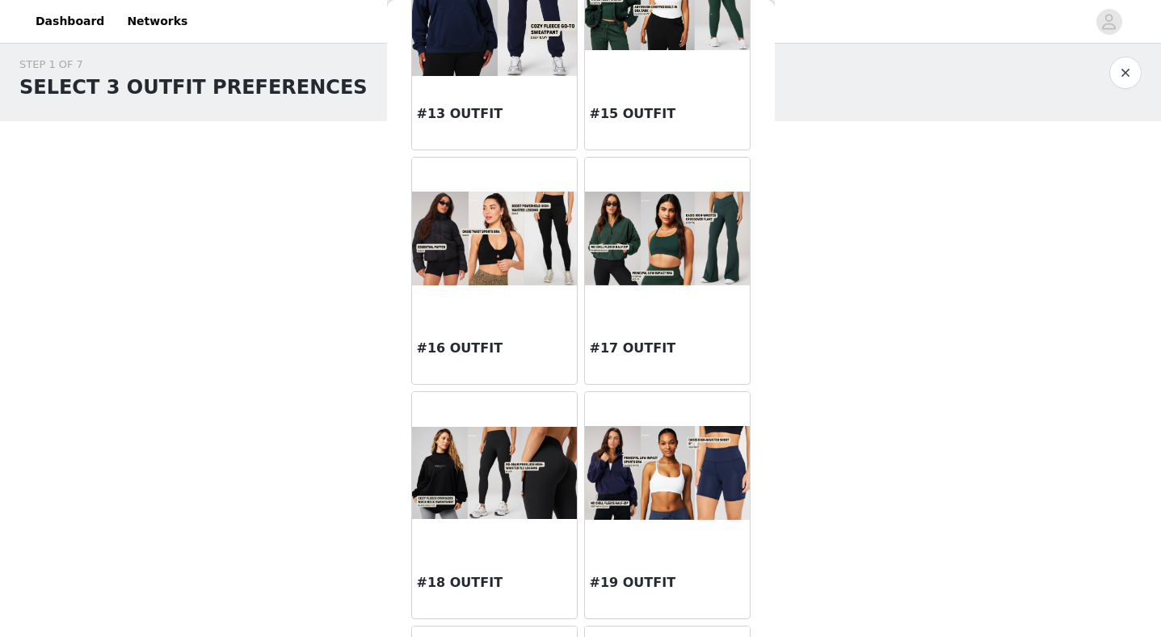
scroll to position [1562, 0]
